Goal: Information Seeking & Learning: Learn about a topic

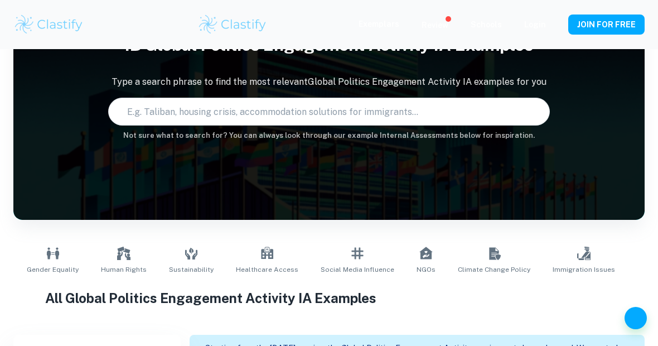
scroll to position [122, 0]
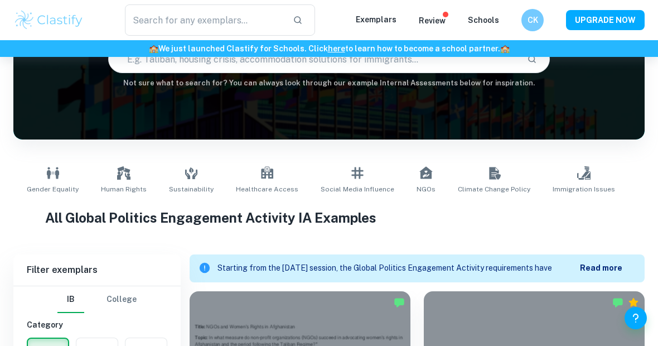
type input "Global Politics Engagement Activity"
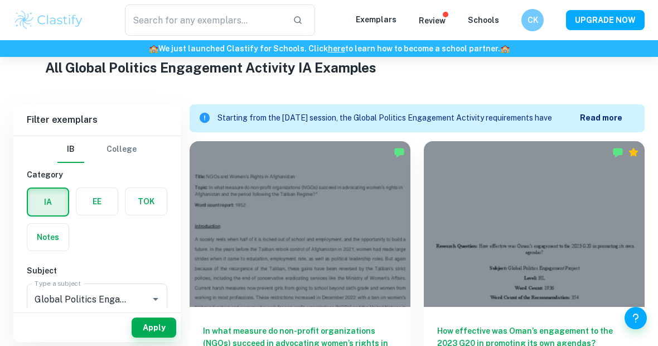
scroll to position [273, 0]
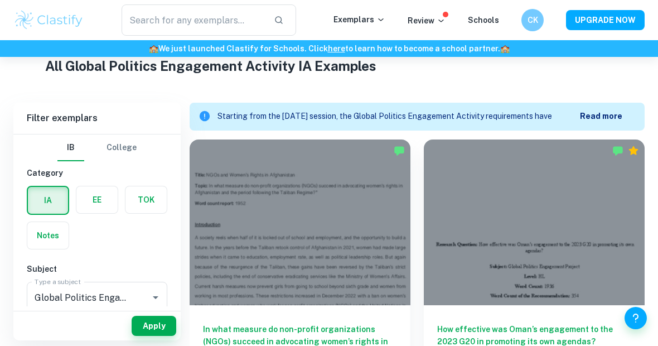
click at [604, 108] on div "Starting from the [DATE] session, the Global Politics Engagement Activity requi…" at bounding box center [427, 116] width 418 height 21
click at [604, 114] on b "Read more" at bounding box center [601, 116] width 42 height 9
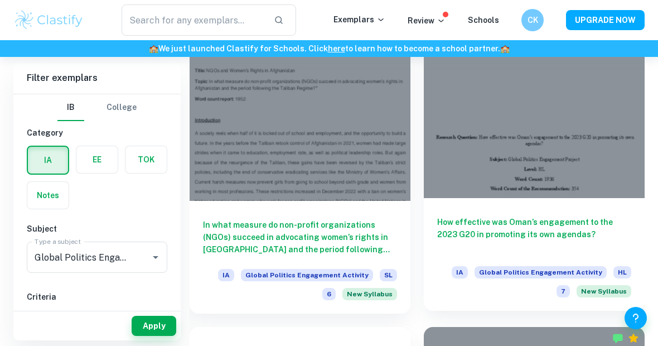
scroll to position [411, 0]
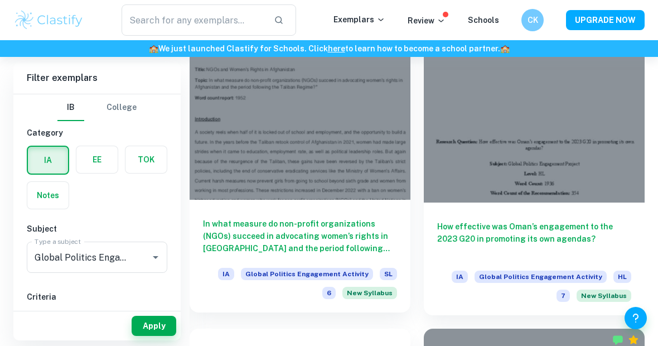
click at [340, 243] on h6 "In what measure do non-profit organizations (NGOs) succeed in advocating women’…" at bounding box center [300, 236] width 194 height 37
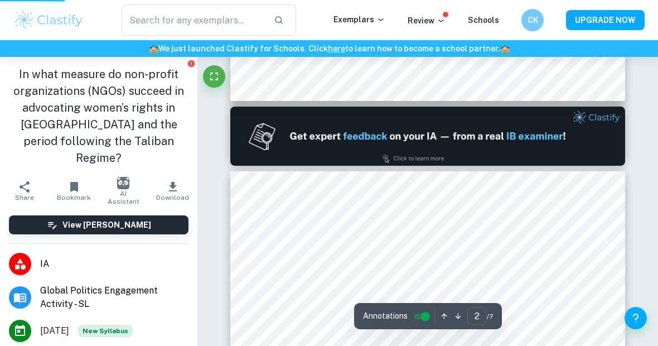
type input "1"
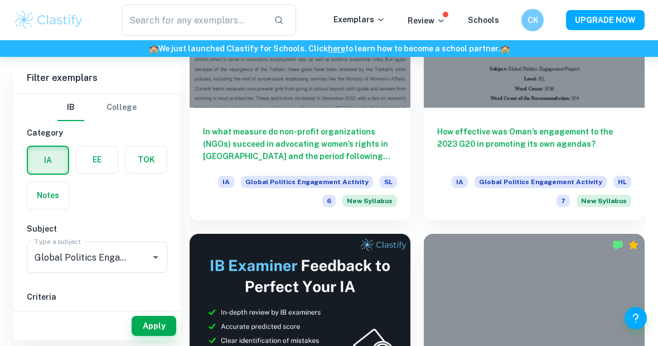
scroll to position [480, 0]
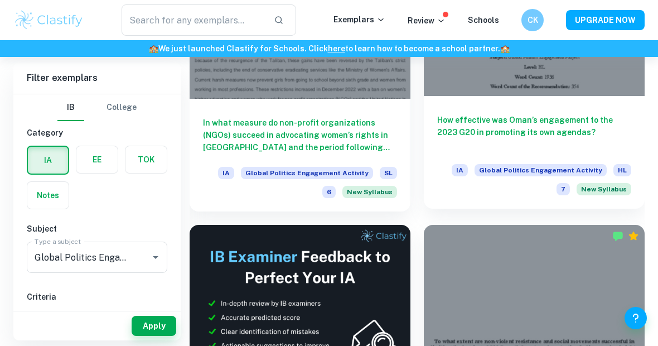
click at [512, 126] on h6 "How effective was Oman’s engagement to the 2023 G20 in promoting its own agenda…" at bounding box center [534, 132] width 194 height 37
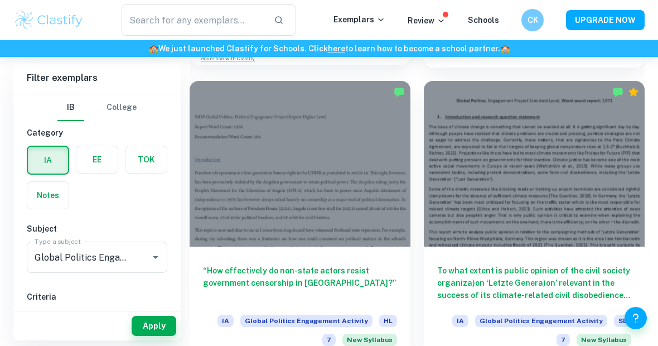
scroll to position [924, 0]
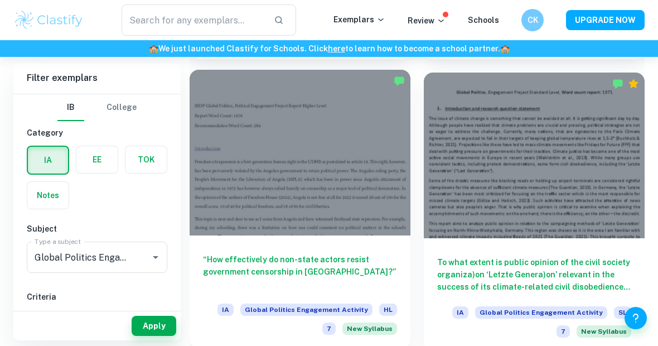
click at [267, 254] on h6 "“How effectively do non-state actors resist government censorship in [GEOGRAPHI…" at bounding box center [300, 271] width 194 height 37
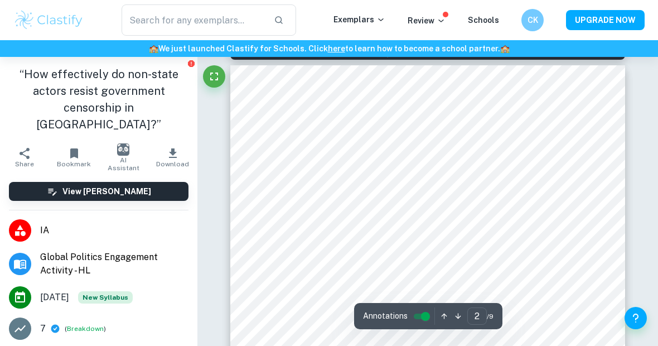
scroll to position [581, 0]
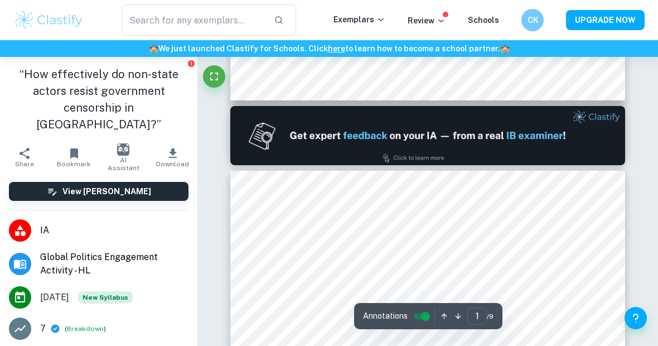
type input "2"
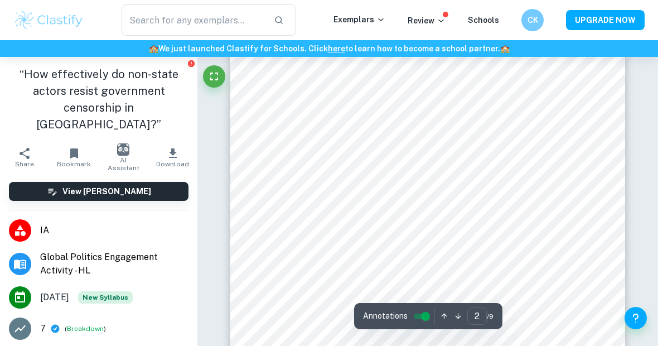
scroll to position [686, 0]
